Goal: Transaction & Acquisition: Register for event/course

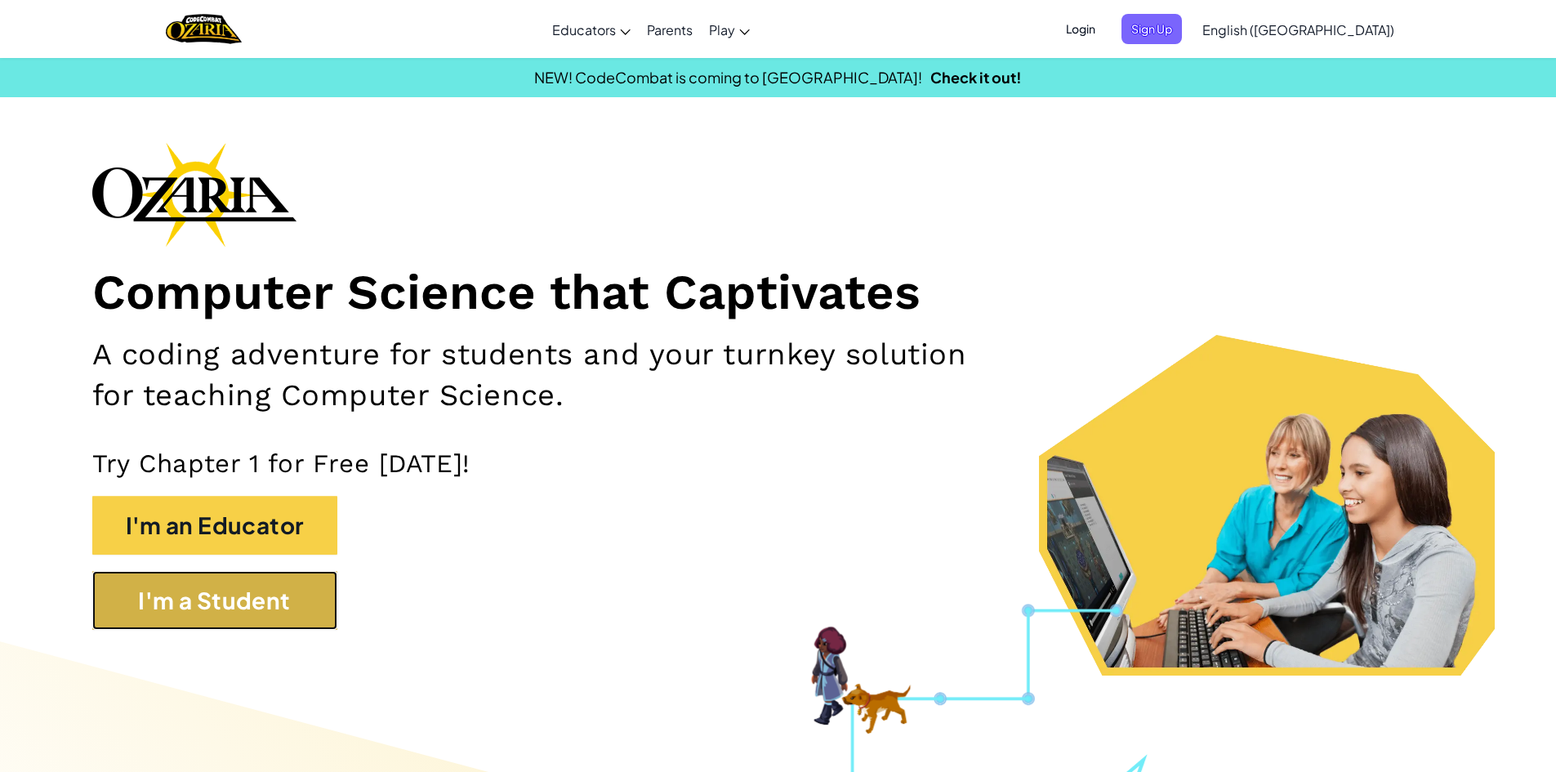
click at [311, 589] on button "I'm a Student" at bounding box center [214, 600] width 245 height 59
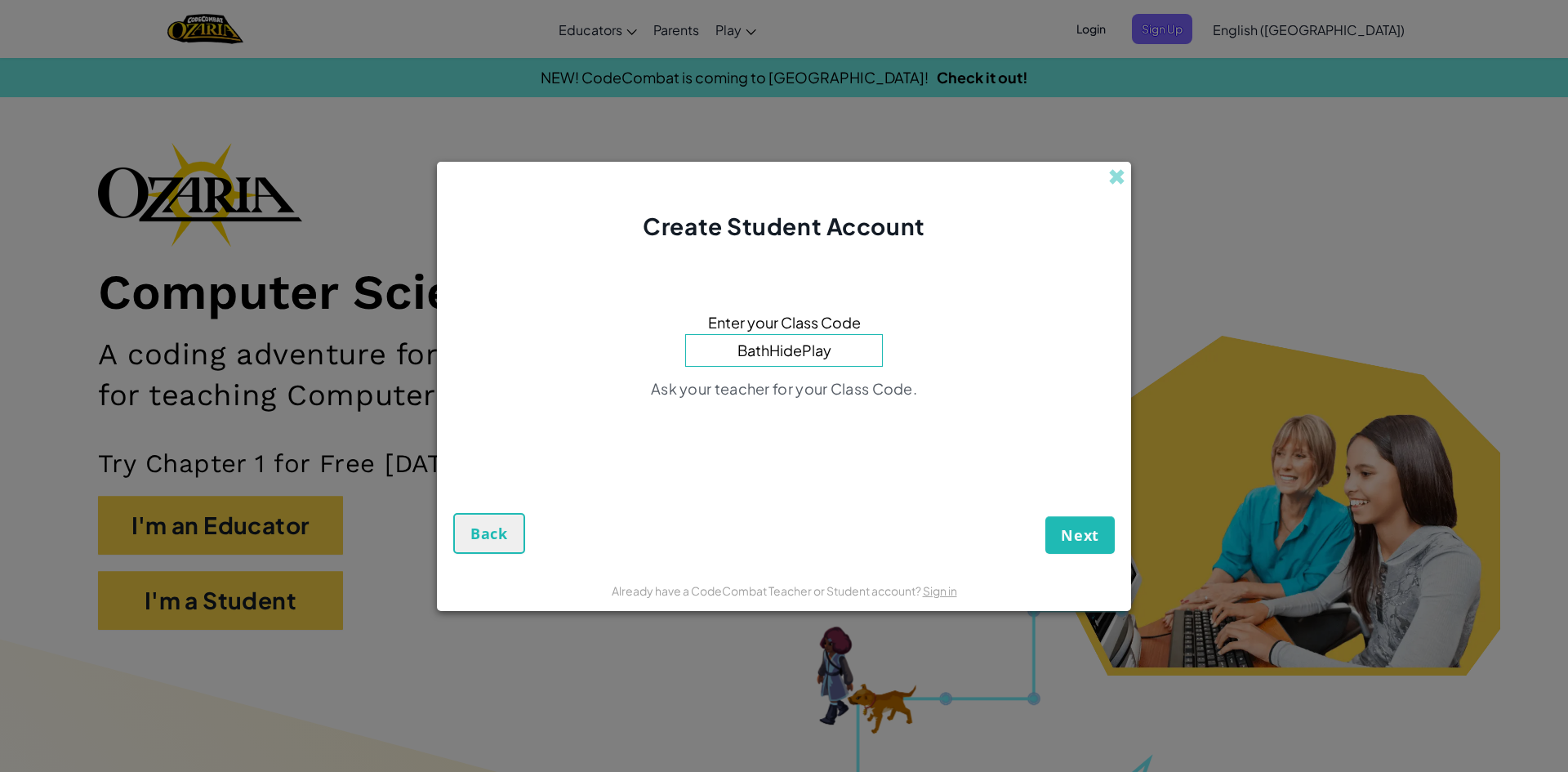
type input "BathHidePlay"
click at [1088, 538] on span "Next" at bounding box center [1080, 535] width 38 height 20
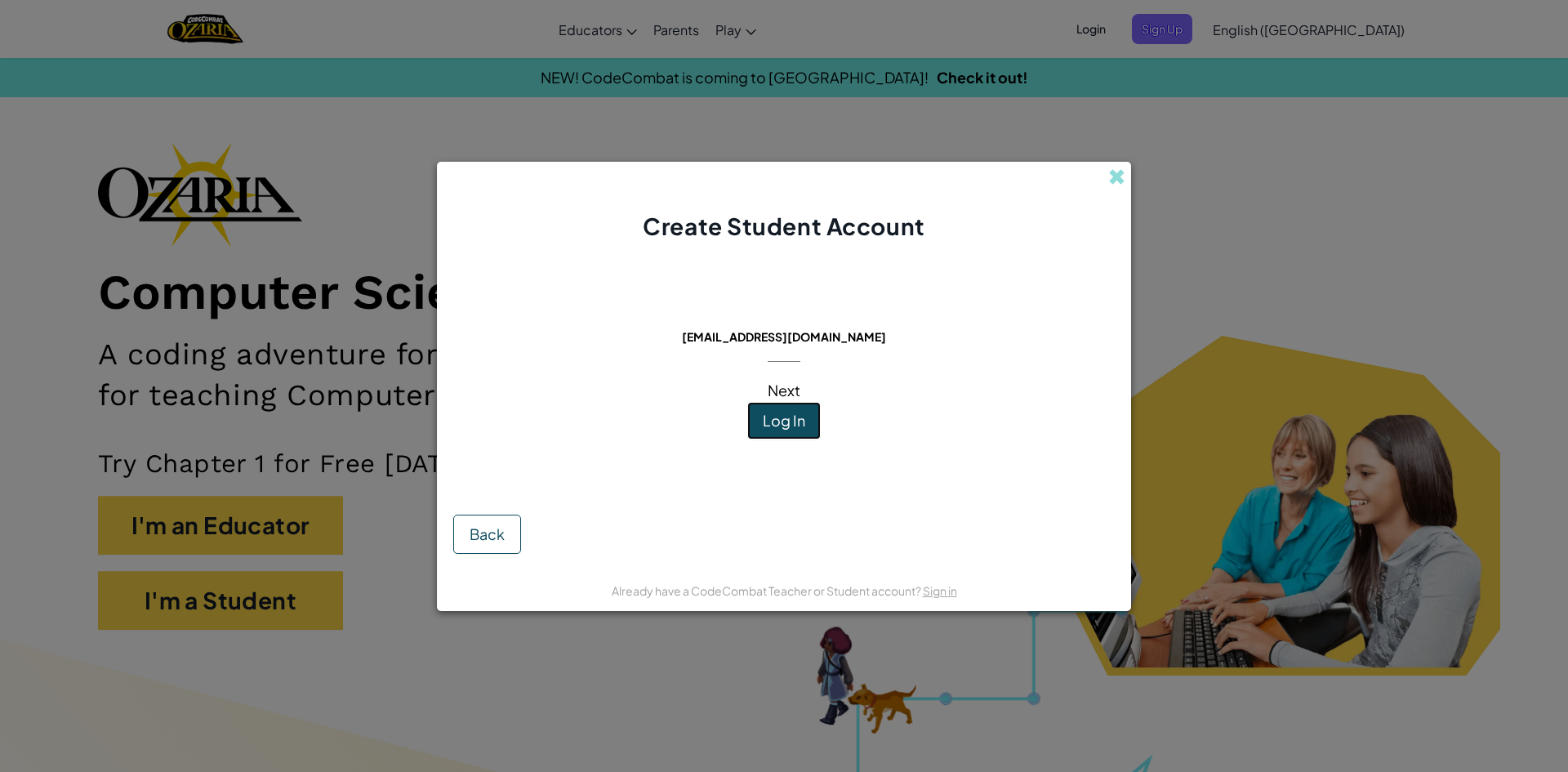
click at [814, 432] on button "Log In" at bounding box center [784, 421] width 74 height 38
